Goal: Task Accomplishment & Management: Use online tool/utility

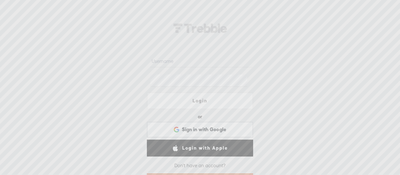
click at [173, 65] on input "text" at bounding box center [201, 61] width 102 height 12
type input "[EMAIL_ADDRESS][DOMAIN_NAME]"
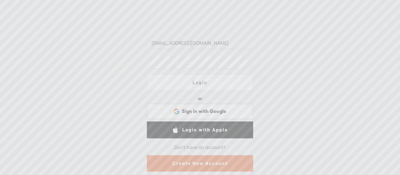
scroll to position [28, 0]
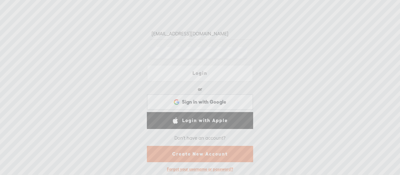
click at [184, 149] on link "Create New Account" at bounding box center [200, 154] width 106 height 16
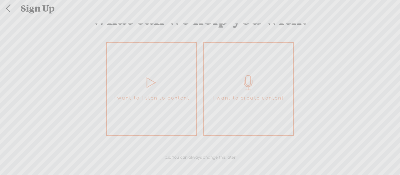
scroll to position [46, 0]
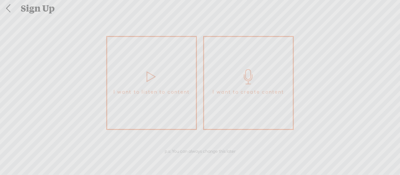
click at [232, 57] on link "I want to create content" at bounding box center [248, 83] width 91 height 94
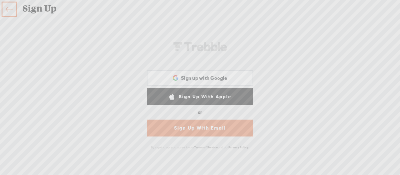
click at [197, 125] on link "Sign Up With Email" at bounding box center [200, 128] width 106 height 17
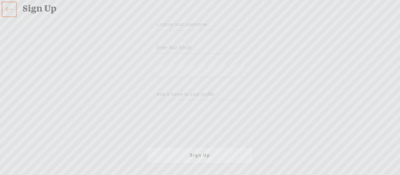
click at [194, 49] on input "email" at bounding box center [199, 48] width 89 height 12
click at [190, 47] on input "email" at bounding box center [199, 48] width 89 height 12
type input "[EMAIL_ADDRESS][DOMAIN_NAME]"
click at [213, 89] on input "text" at bounding box center [199, 94] width 89 height 12
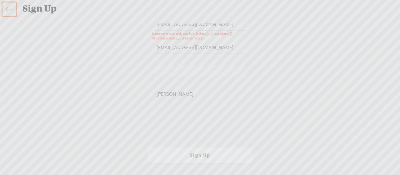
type input "[PERSON_NAME]"
click at [213, 152] on link "Sign Up" at bounding box center [200, 155] width 106 height 17
click at [199, 23] on input "[EMAIL_ADDRESS][DOMAIN_NAME]" at bounding box center [199, 24] width 89 height 12
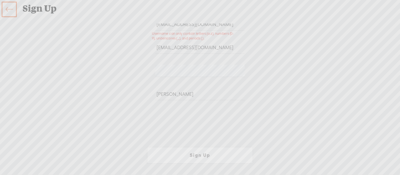
click at [199, 23] on input "[EMAIL_ADDRESS][DOMAIN_NAME]" at bounding box center [199, 24] width 89 height 12
click at [275, 26] on div "Your content channel is ready! Create an account to finish the set up [EMAIL_AD…" at bounding box center [200, 95] width 328 height 144
click at [232, 29] on input "[EMAIL_ADDRESS][DOMAIN_NAME]" at bounding box center [199, 24] width 89 height 12
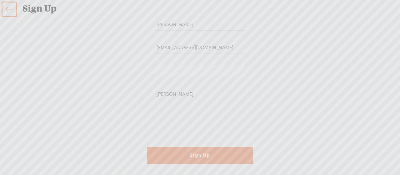
click at [282, 39] on div "Your content channel is ready! Create an account to finish the set up [GEOGRAPH…" at bounding box center [200, 95] width 328 height 144
drag, startPoint x: 155, startPoint y: 27, endPoint x: 152, endPoint y: 26, distance: 3.2
click at [152, 26] on div "[PERSON_NAME]" at bounding box center [200, 26] width 106 height 23
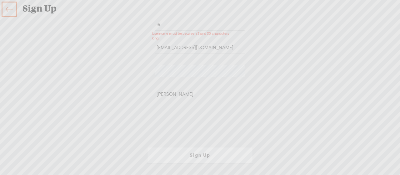
type input "l"
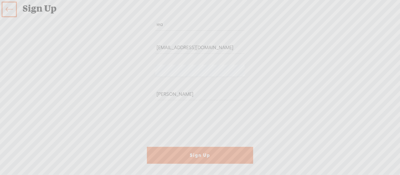
type input "[PERSON_NAME]"
click at [194, 153] on link "Sign Up" at bounding box center [200, 155] width 106 height 17
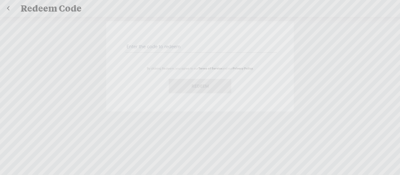
click at [177, 49] on input "text" at bounding box center [201, 46] width 152 height 12
paste input "YWFM-HZ8W-GJCX-U9EP-0723"
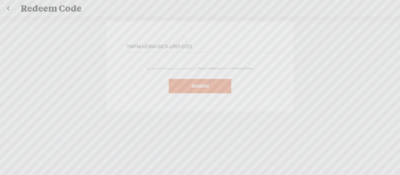
type input "YWFM-HZ8W-GJCX-U9EP-0723"
click at [191, 84] on button "Redeem" at bounding box center [200, 86] width 63 height 14
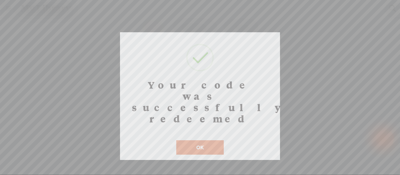
click at [211, 140] on button "OK" at bounding box center [200, 147] width 48 height 14
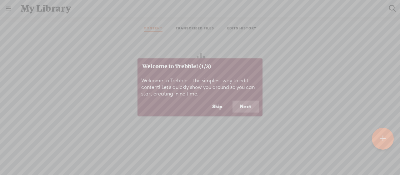
click at [247, 106] on button "Next" at bounding box center [246, 107] width 26 height 12
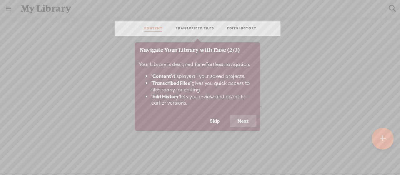
click at [242, 119] on button "Next" at bounding box center [243, 121] width 26 height 12
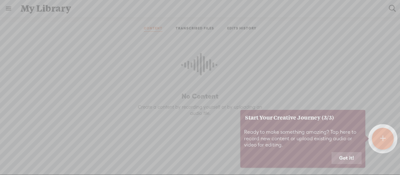
click at [343, 157] on button "Got it!" at bounding box center [347, 158] width 30 height 12
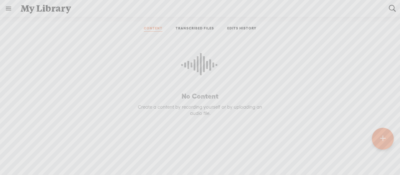
click at [195, 29] on link "TRANSCRIBED FILES" at bounding box center [195, 29] width 38 height 6
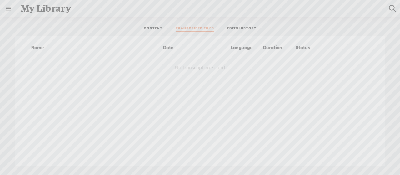
click at [243, 29] on link "EDITS HISTORY" at bounding box center [241, 29] width 29 height 6
click at [151, 30] on link "CONTENT" at bounding box center [153, 29] width 19 height 6
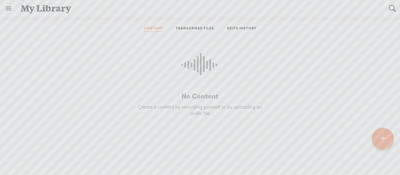
click at [9, 7] on link at bounding box center [8, 8] width 16 height 16
click at [33, 158] on div "SETTINGS" at bounding box center [33, 160] width 23 height 5
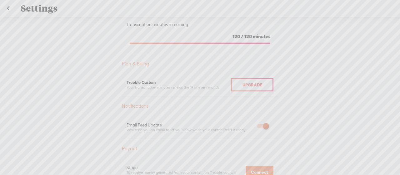
scroll to position [50, 0]
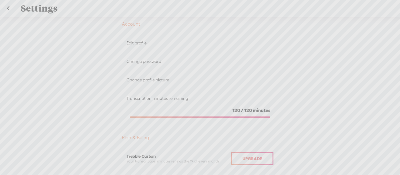
click at [10, 9] on link at bounding box center [8, 8] width 16 height 16
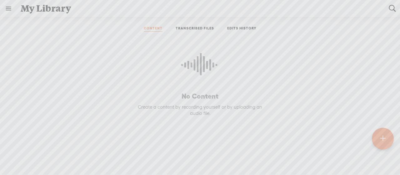
click at [202, 29] on link "TRANSCRIBED FILES" at bounding box center [195, 29] width 38 height 6
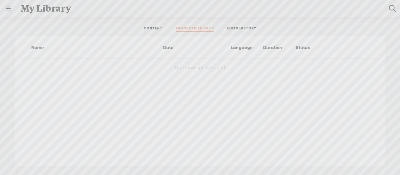
click at [156, 29] on link "CONTENT" at bounding box center [153, 29] width 19 height 6
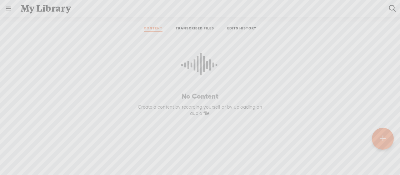
click at [375, 135] on div at bounding box center [383, 139] width 22 height 22
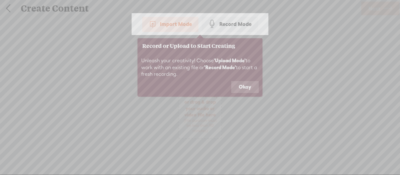
click at [246, 86] on button "Okay" at bounding box center [245, 87] width 28 height 12
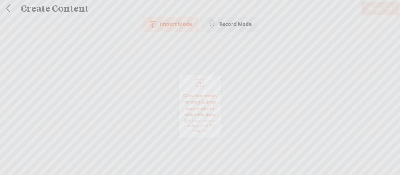
click at [215, 105] on span "Click to browse , or drag & drop your audio or video file here (File duration m…" at bounding box center [200, 112] width 42 height 47
click at [379, 11] on span "Next" at bounding box center [375, 9] width 12 height 16
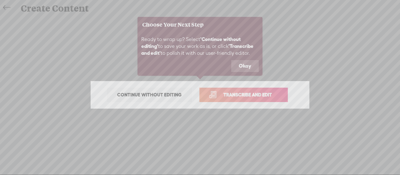
click at [251, 95] on span "Transcribe and edit" at bounding box center [248, 94] width 62 height 7
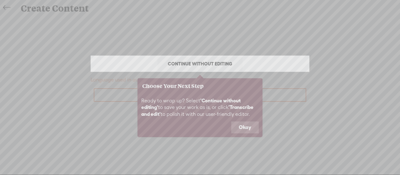
click at [242, 127] on button "Okay" at bounding box center [245, 127] width 28 height 12
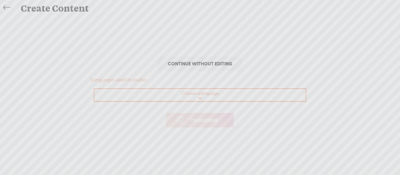
click at [203, 98] on select "Choose a language Afrikaans Albanian Amharic Arabic, Gulf Arabic, Modern Standa…" at bounding box center [200, 95] width 212 height 13
select select "en-[GEOGRAPHIC_DATA]"
click at [94, 89] on select "Choose a language Afrikaans Albanian Amharic Arabic, Gulf Arabic, Modern Standa…" at bounding box center [200, 95] width 212 height 13
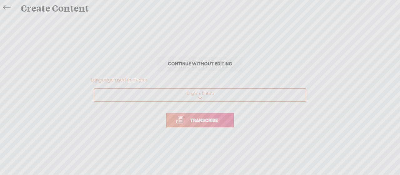
click at [215, 120] on span "Transcribe" at bounding box center [204, 120] width 41 height 7
